Goal: Task Accomplishment & Management: Manage account settings

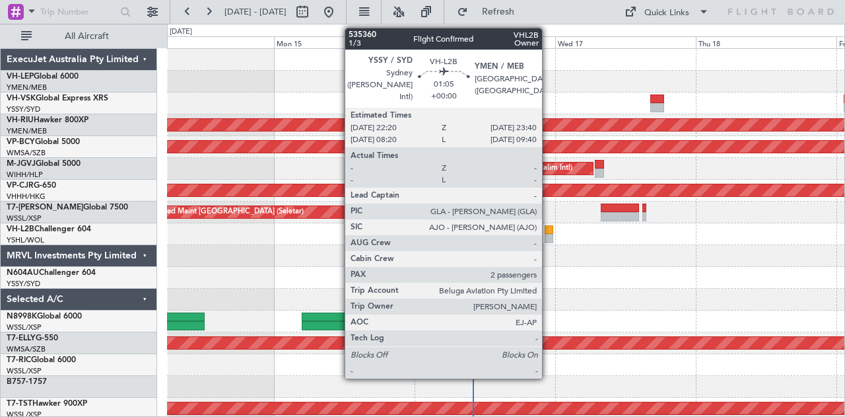
click at [549, 234] on div at bounding box center [549, 238] width 8 height 9
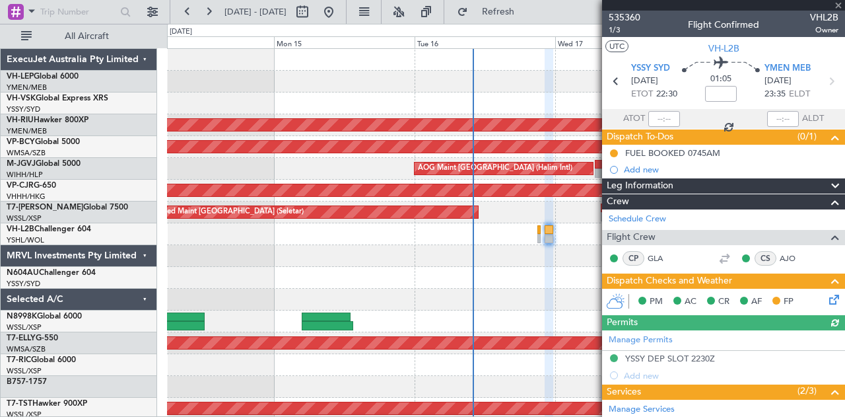
click at [826, 299] on icon at bounding box center [831, 297] width 11 height 11
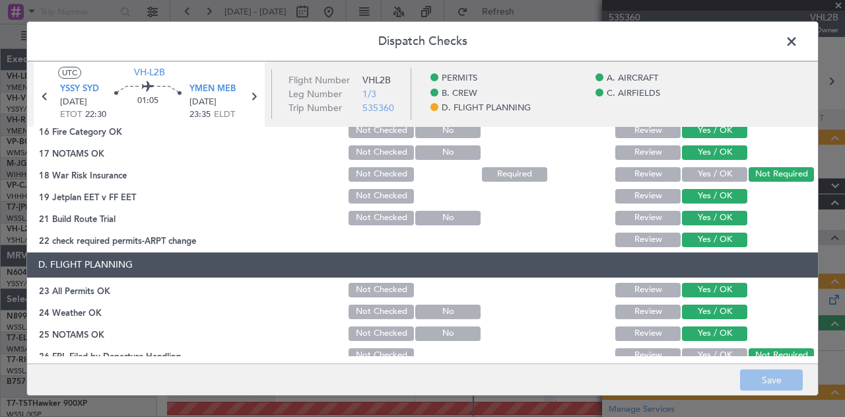
scroll to position [545, 0]
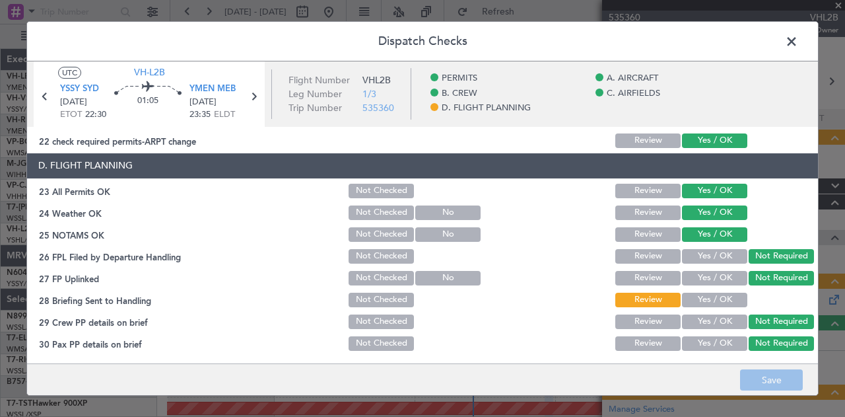
click at [731, 295] on button "Yes / OK" at bounding box center [714, 299] width 65 height 15
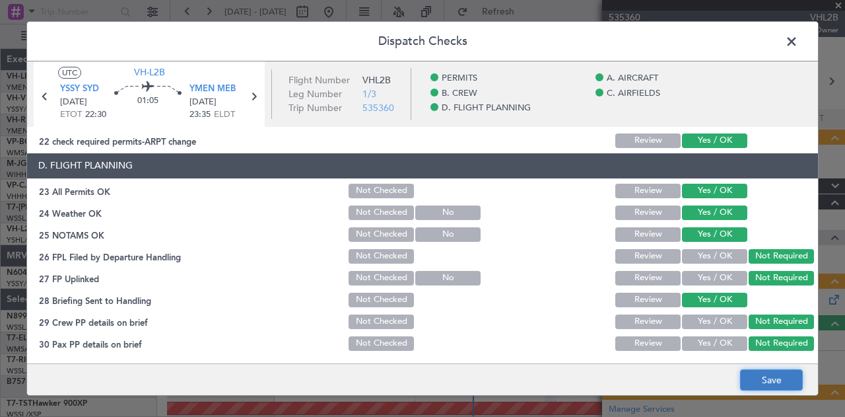
click at [762, 378] on button "Save" at bounding box center [771, 379] width 63 height 21
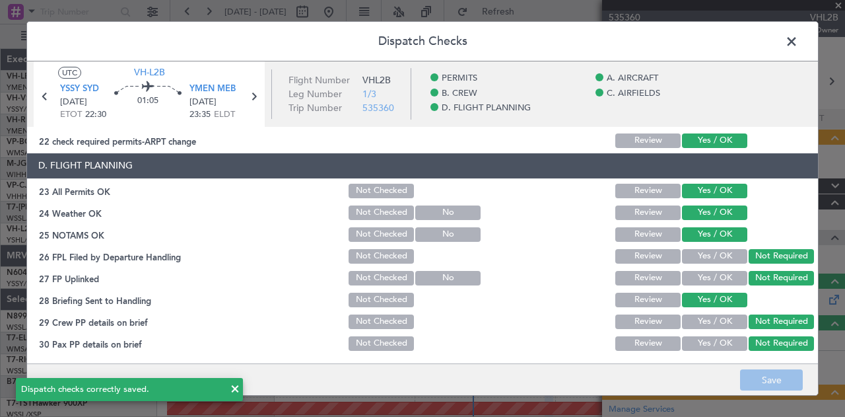
click at [798, 38] on span at bounding box center [798, 45] width 0 height 26
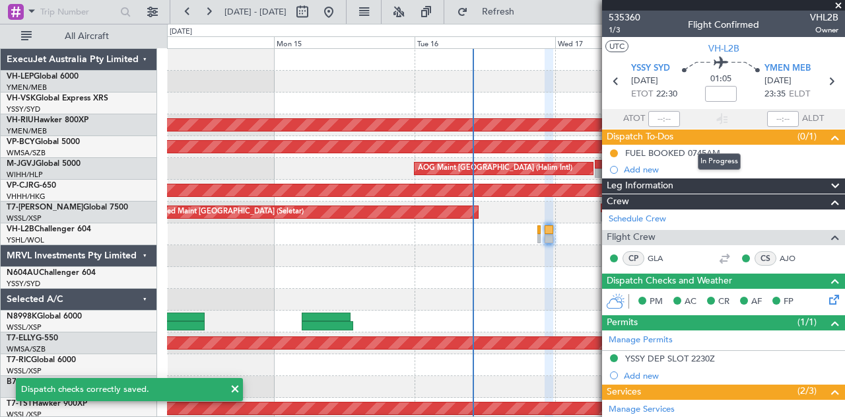
click at [696, 149] on mat-tooltip-component "In Progress" at bounding box center [719, 161] width 61 height 35
click at [694, 154] on mat-tooltip-component "In Progress" at bounding box center [719, 161] width 61 height 35
click at [668, 151] on div "FUEL BOOKED 0745AM" at bounding box center [672, 152] width 95 height 11
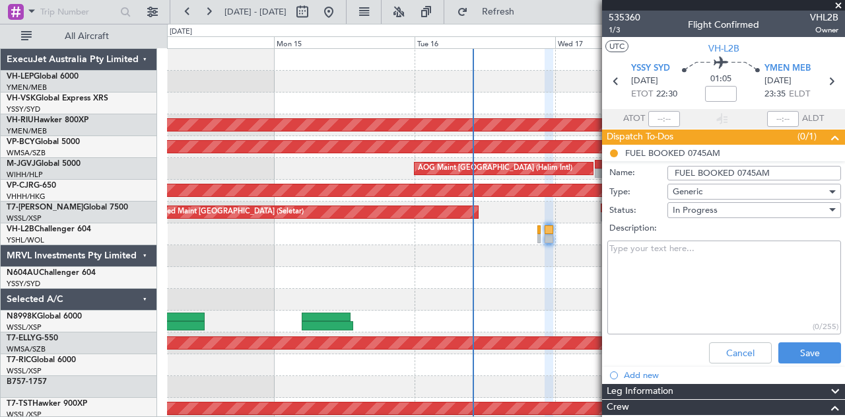
click at [752, 170] on input "FUEL BOOKED 0745AM" at bounding box center [754, 173] width 174 height 15
type input "FUEL BOOKED 0730AM"
click at [767, 213] on div "In Progress" at bounding box center [750, 210] width 154 height 20
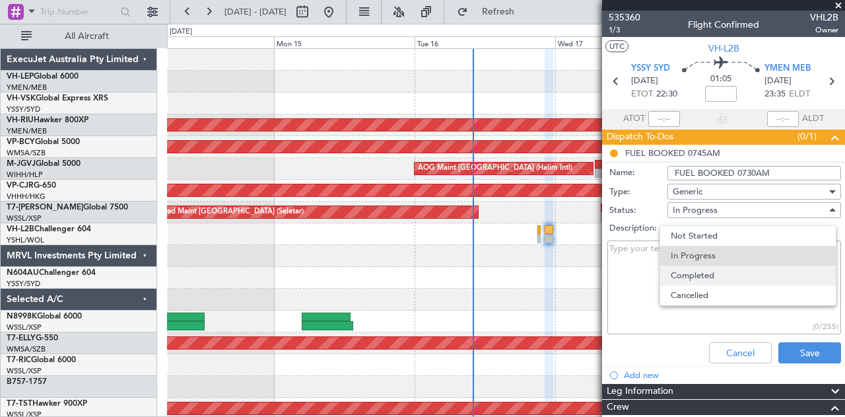
click at [730, 274] on span "Completed" at bounding box center [748, 275] width 154 height 20
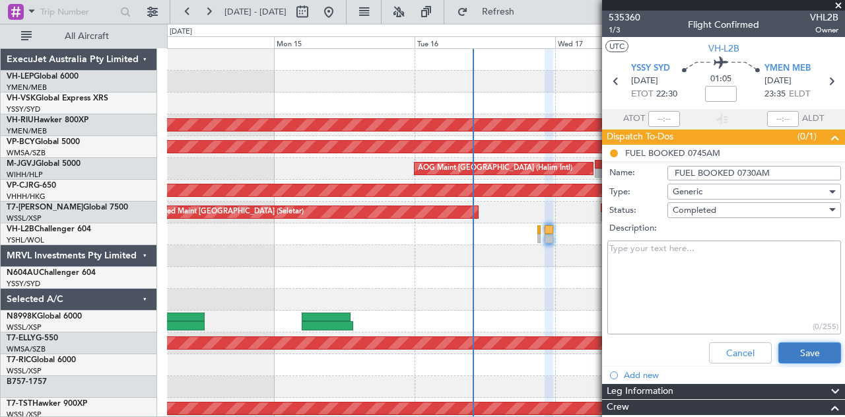
click at [797, 354] on button "Save" at bounding box center [809, 352] width 63 height 21
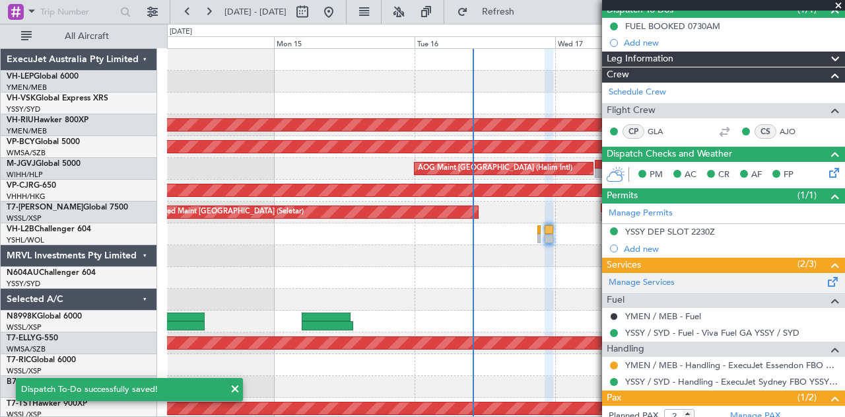
scroll to position [132, 0]
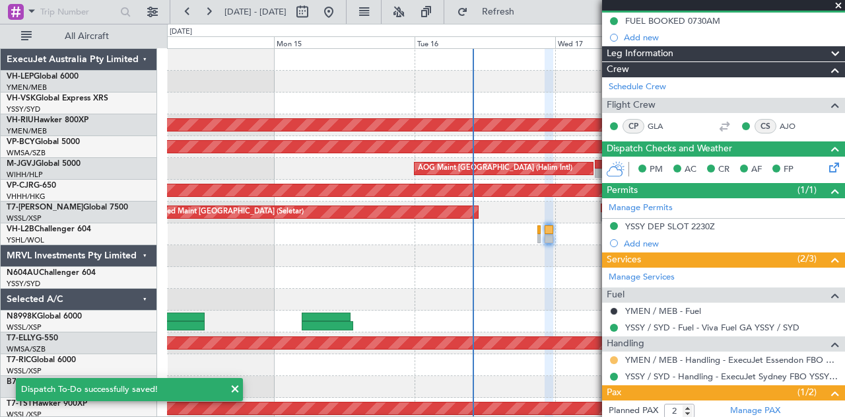
click at [614, 356] on button at bounding box center [614, 360] width 8 height 8
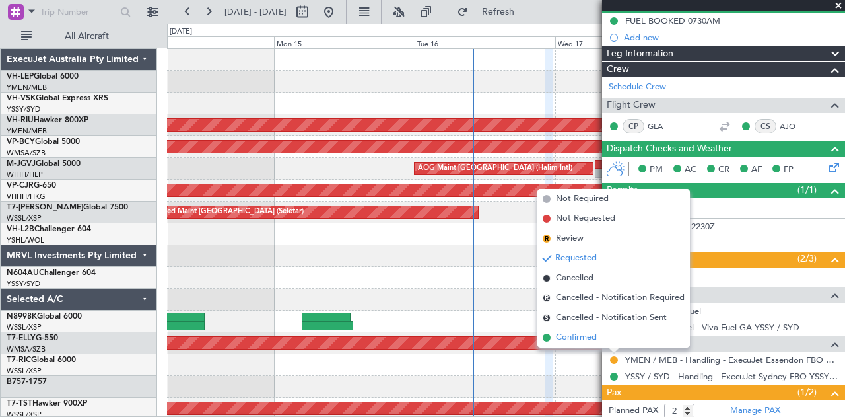
click at [562, 335] on span "Confirmed" at bounding box center [576, 337] width 41 height 13
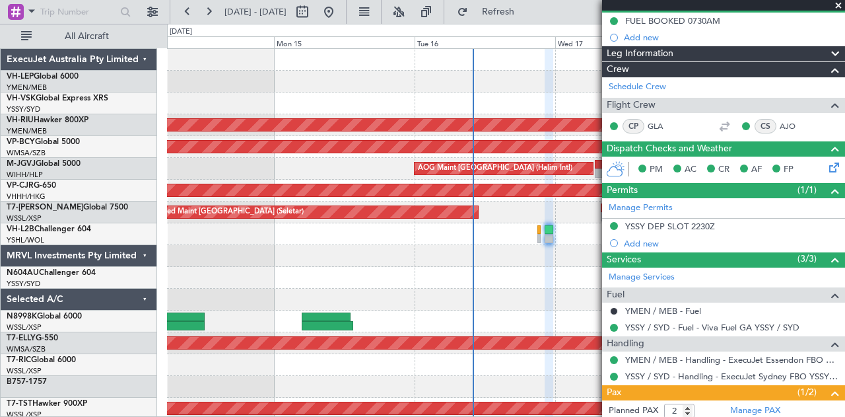
click at [844, 3] on span at bounding box center [838, 6] width 13 height 12
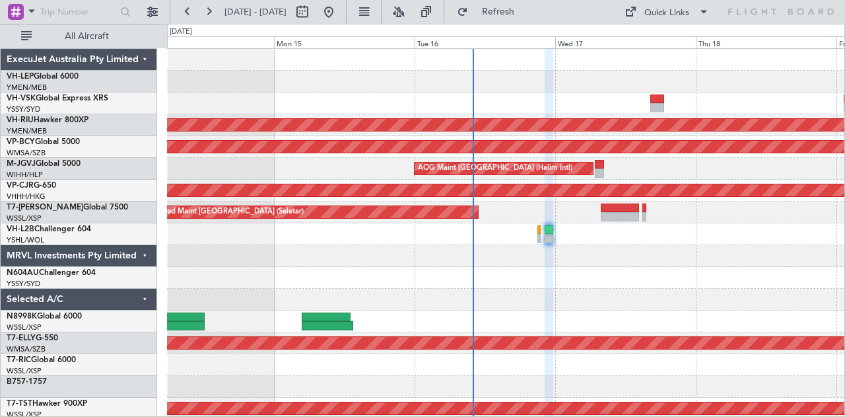
type input "0"
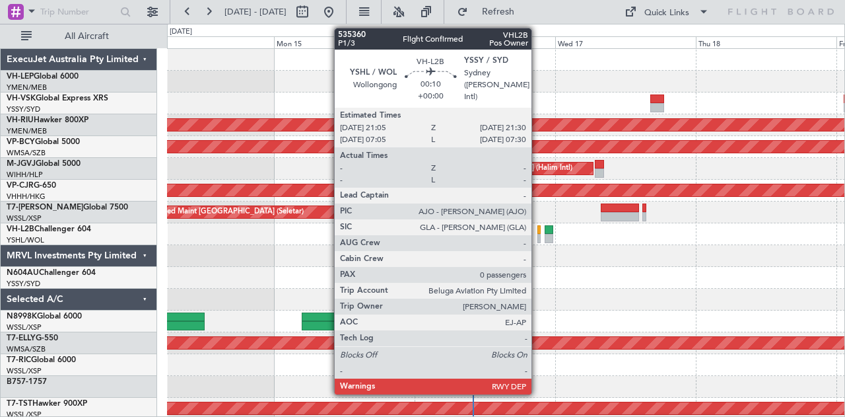
click at [538, 234] on div at bounding box center [538, 238] width 3 height 9
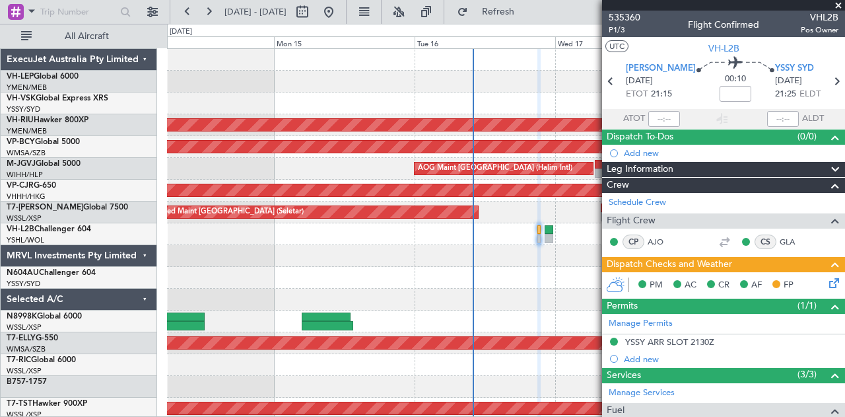
click at [826, 284] on icon at bounding box center [831, 280] width 11 height 11
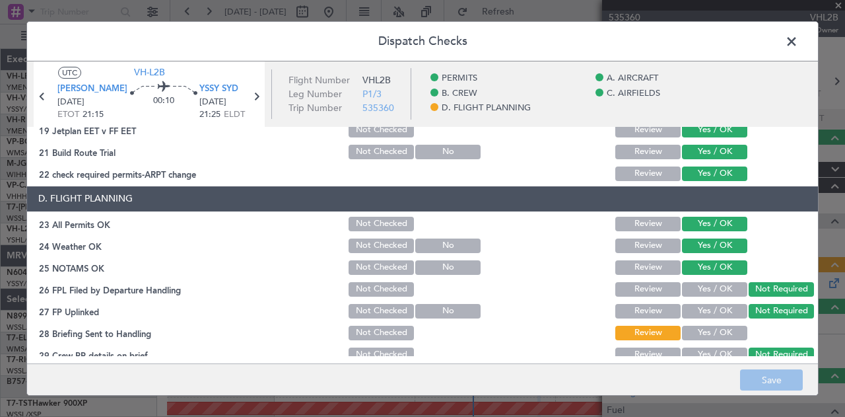
scroll to position [545, 0]
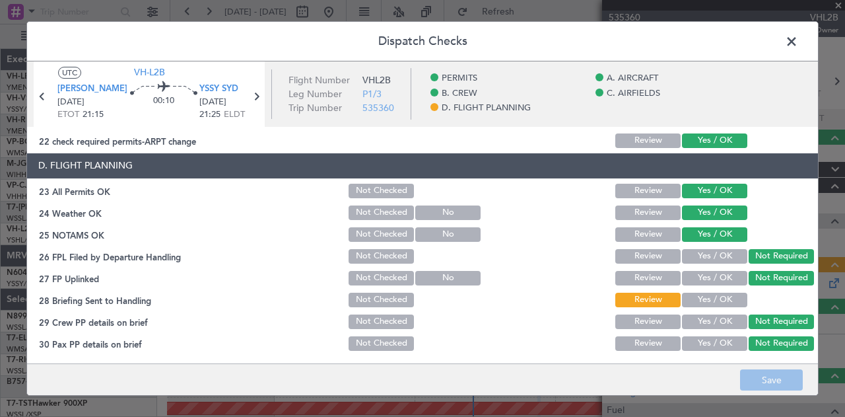
click at [726, 294] on button "Yes / OK" at bounding box center [714, 299] width 65 height 15
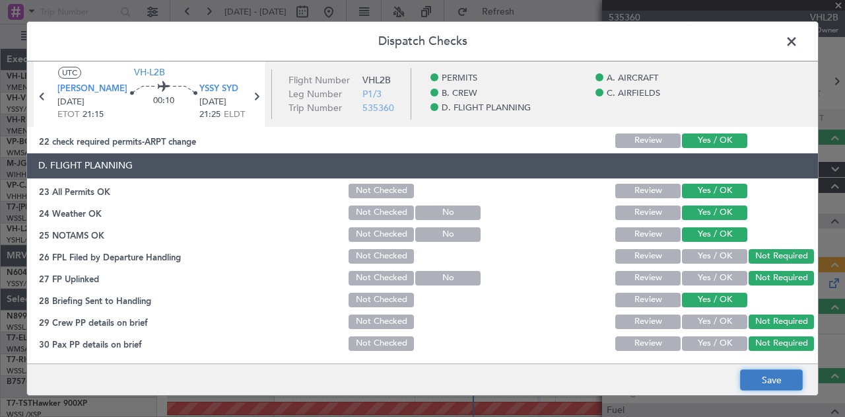
click at [764, 376] on button "Save" at bounding box center [771, 379] width 63 height 21
click at [798, 42] on span at bounding box center [798, 45] width 0 height 26
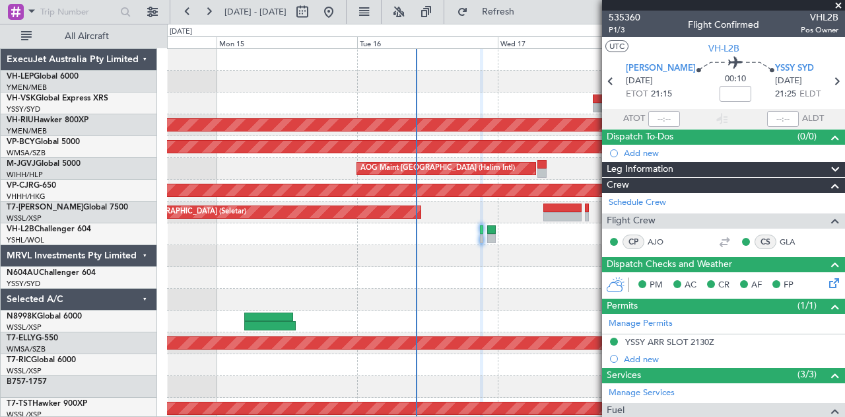
click at [329, 263] on div at bounding box center [506, 256] width 678 height 22
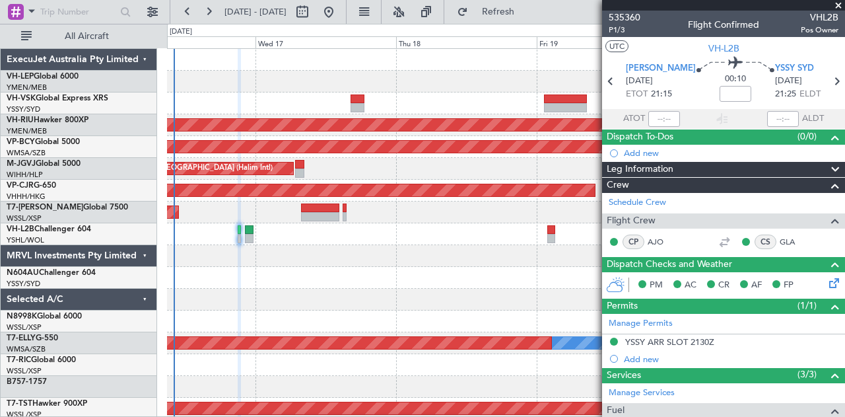
click at [303, 289] on div "- - PHNL 01:20 Z YSSY 11:20 Z Planned Maint Sydney ([PERSON_NAME] Intl) Planned…" at bounding box center [506, 408] width 678 height 719
